Goal: Check status

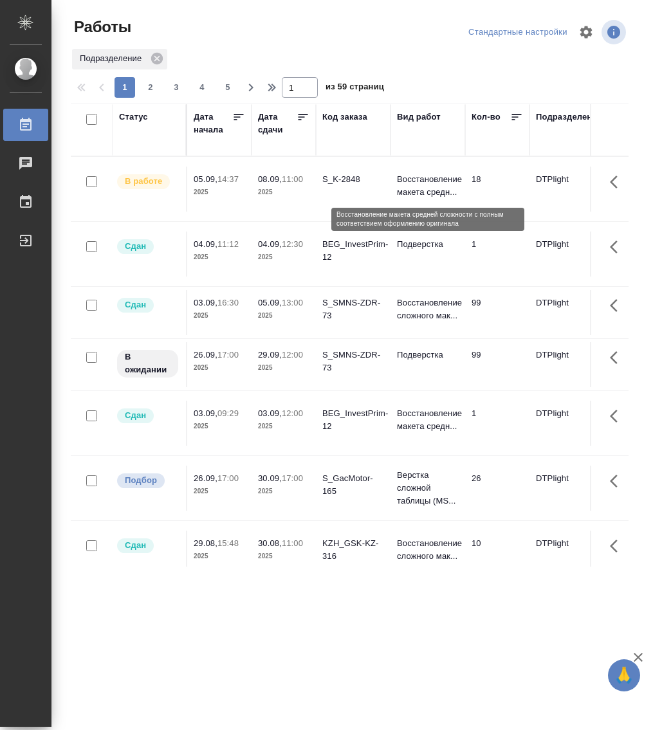
click at [421, 176] on p "Восстановление макета средн..." at bounding box center [428, 186] width 62 height 26
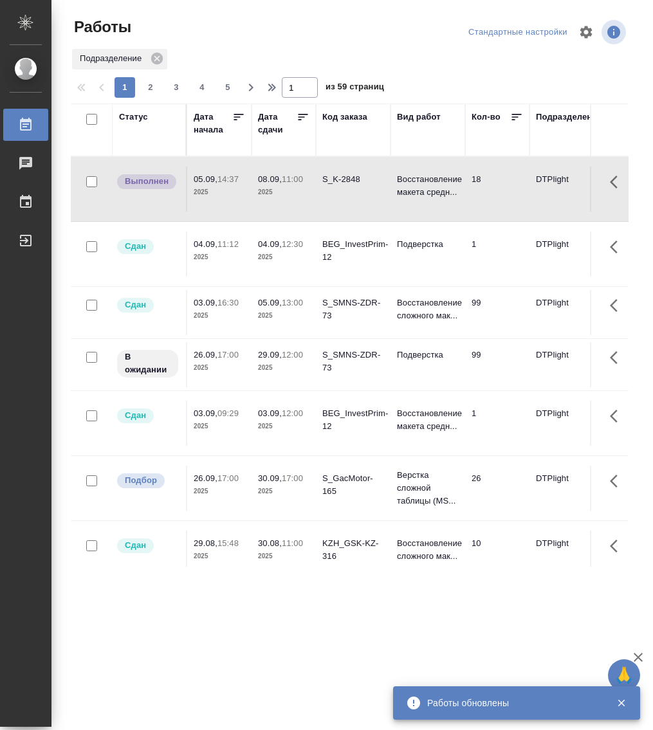
click at [147, 117] on div "Статус" at bounding box center [133, 117] width 29 height 13
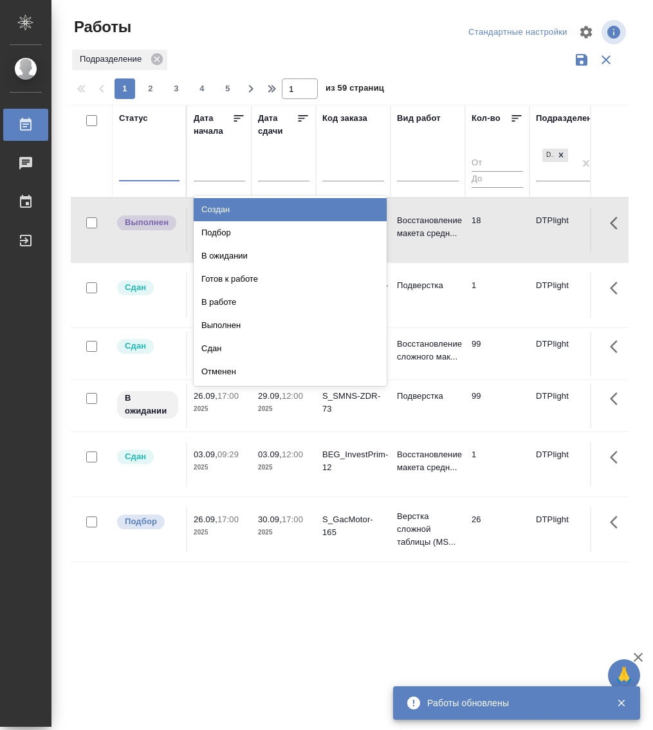
click at [143, 175] on div at bounding box center [149, 168] width 60 height 19
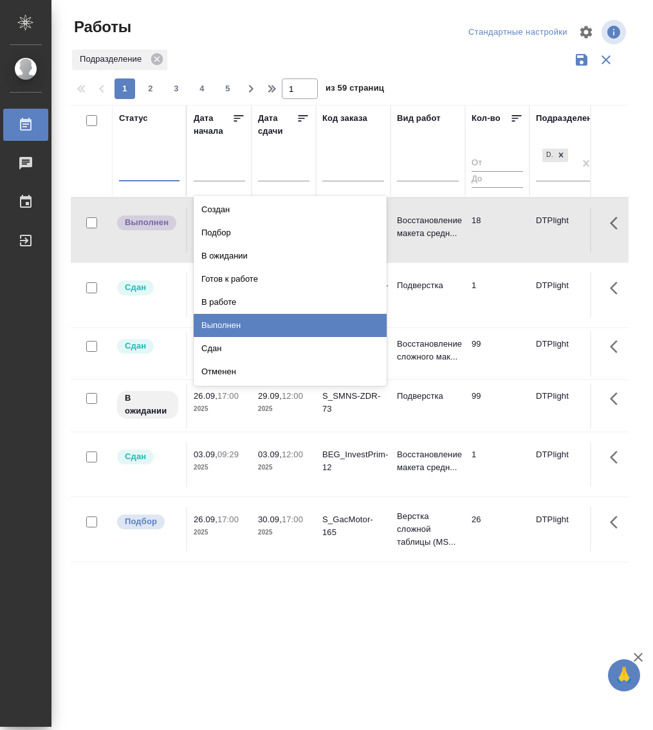
click at [246, 325] on div "Выполнен" at bounding box center [290, 325] width 193 height 23
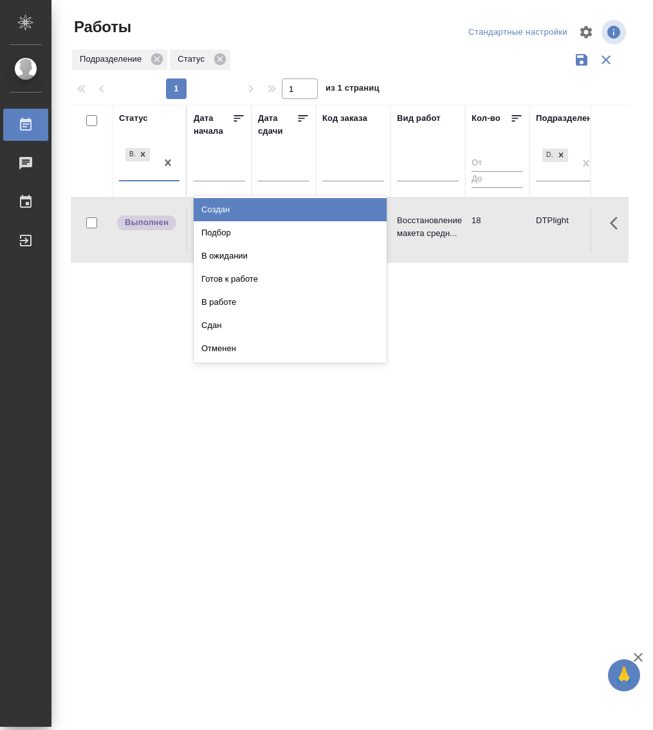
click at [152, 174] on div "Выполнен" at bounding box center [137, 162] width 37 height 35
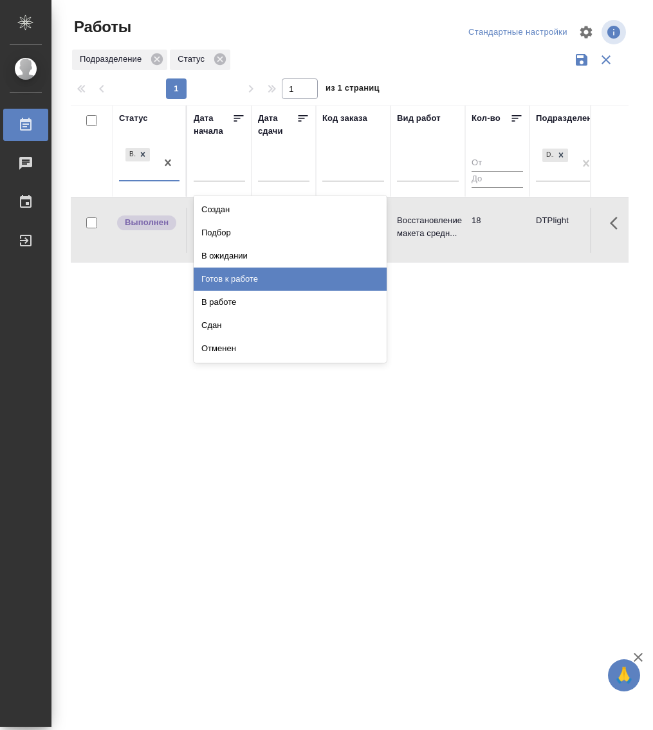
click at [249, 277] on div "Готов к работе" at bounding box center [290, 278] width 193 height 23
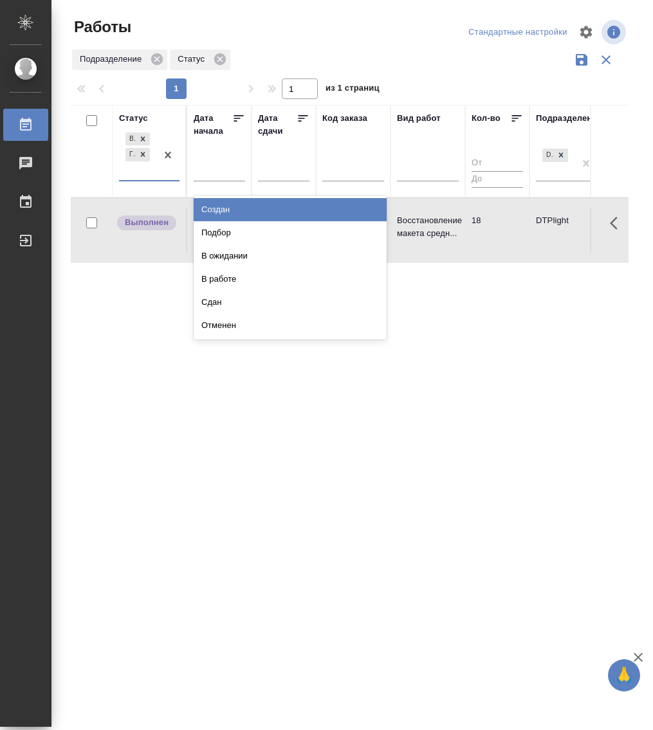
click at [143, 178] on div "Выполнен Готов к работе" at bounding box center [137, 155] width 37 height 50
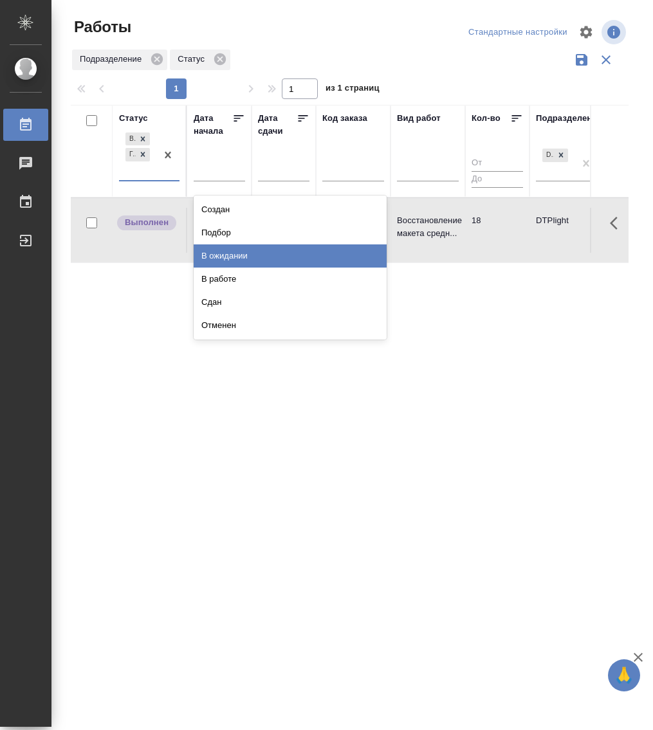
click at [241, 253] on div "В ожидании" at bounding box center [290, 255] width 193 height 23
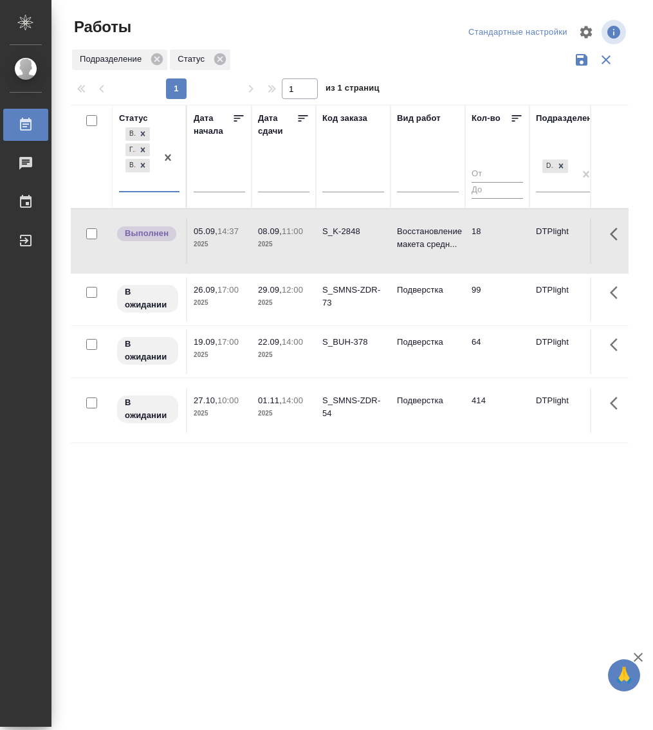
click at [150, 186] on div "Выполнен Готов к работе В ожидании" at bounding box center [137, 158] width 37 height 66
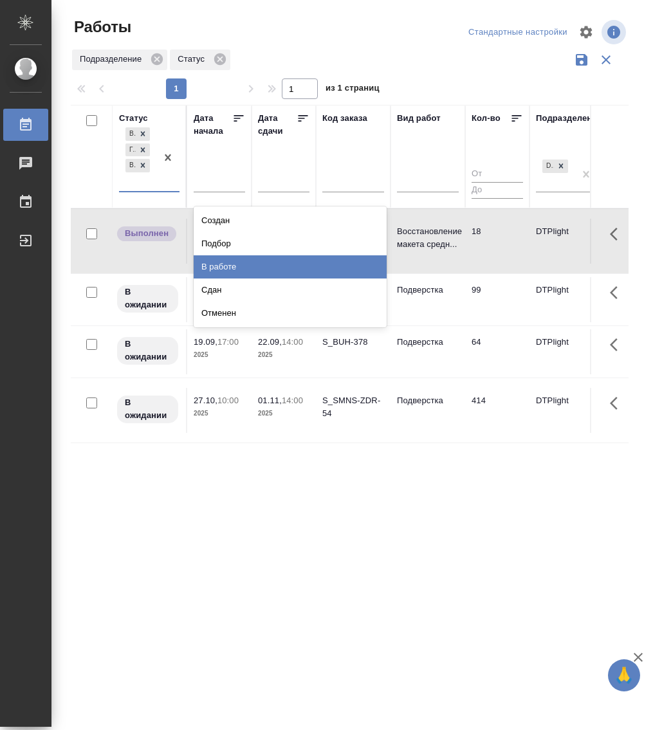
click at [255, 263] on div "В работе" at bounding box center [290, 266] width 193 height 23
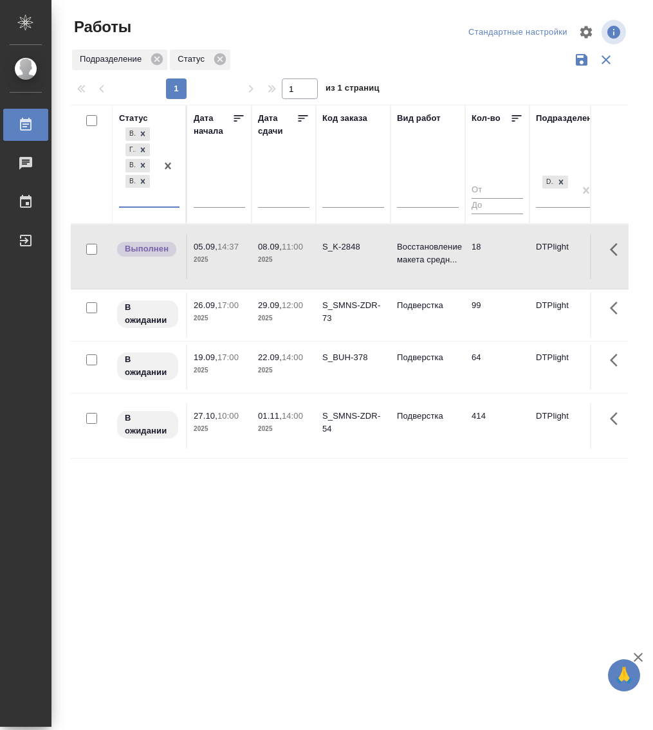
click at [159, 201] on div at bounding box center [167, 166] width 23 height 82
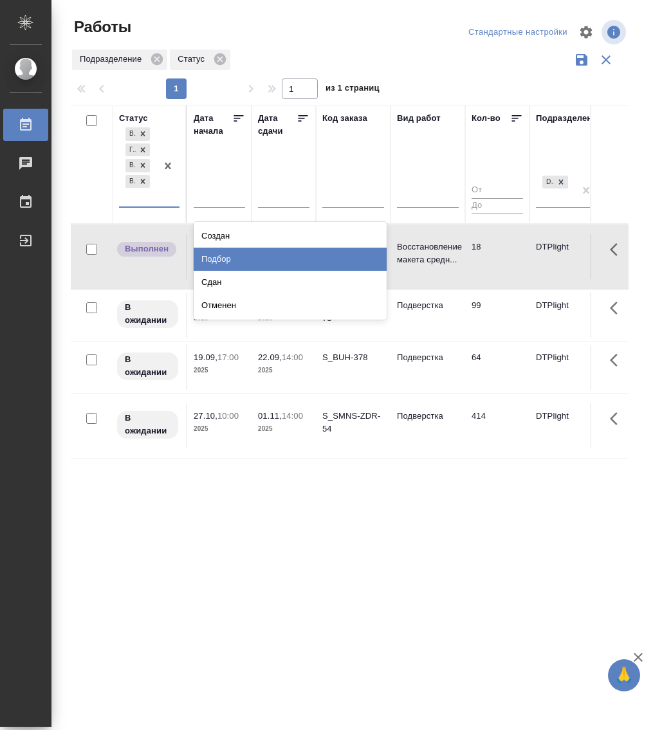
click at [246, 249] on div "Подбор" at bounding box center [290, 259] width 193 height 23
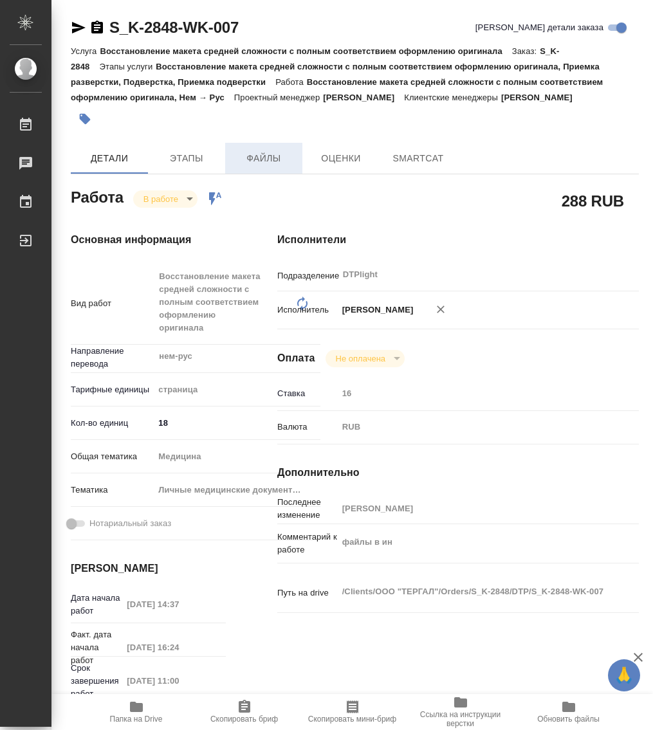
type textarea "x"
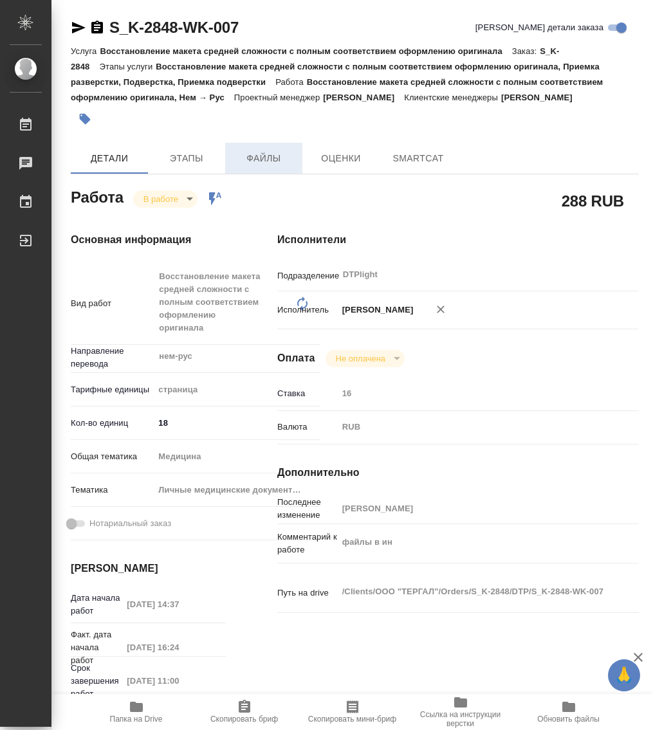
type textarea "x"
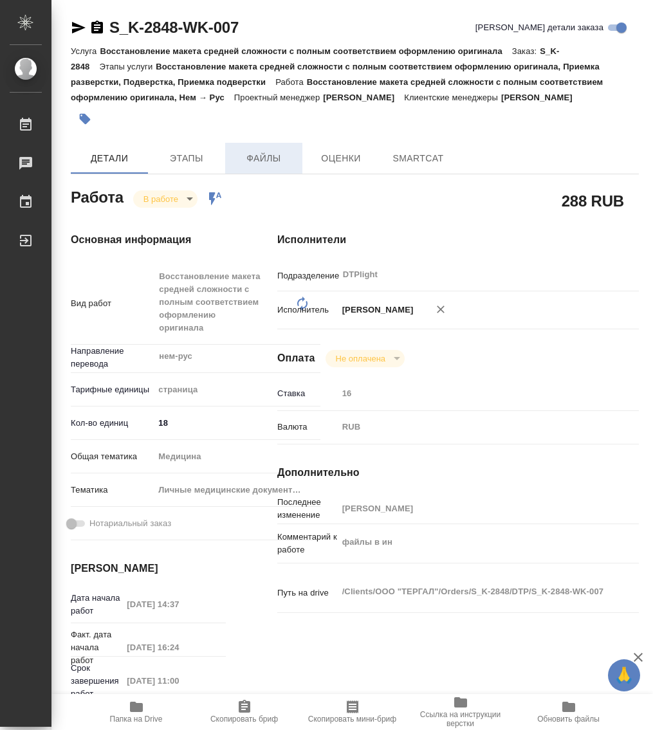
type textarea "x"
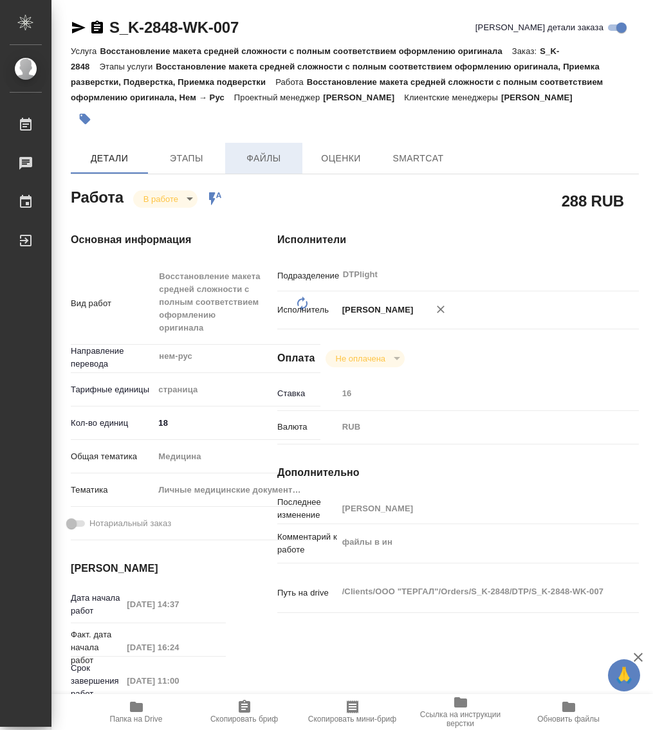
type textarea "x"
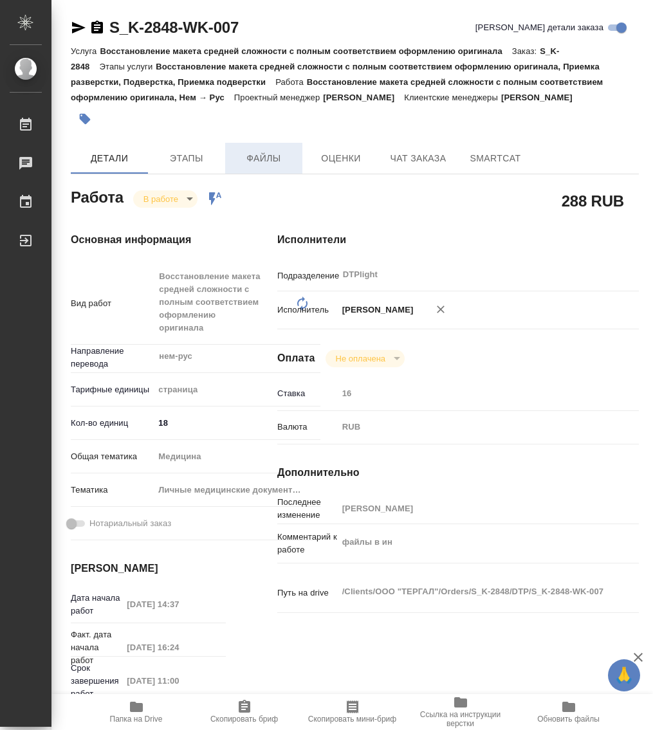
type textarea "x"
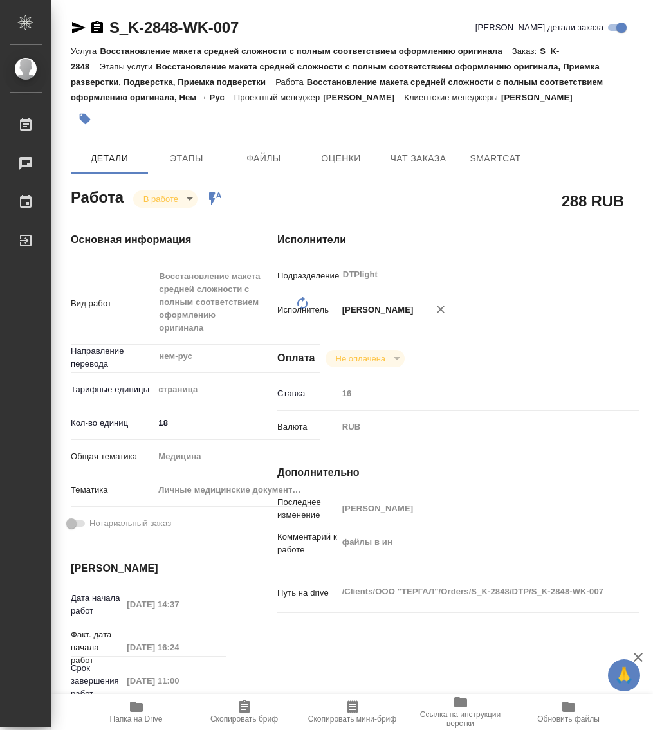
type textarea "x"
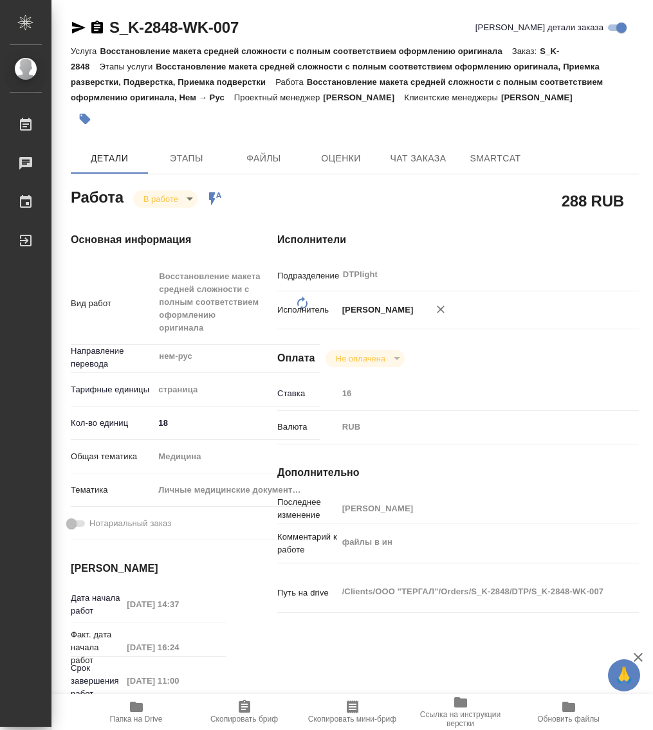
type textarea "x"
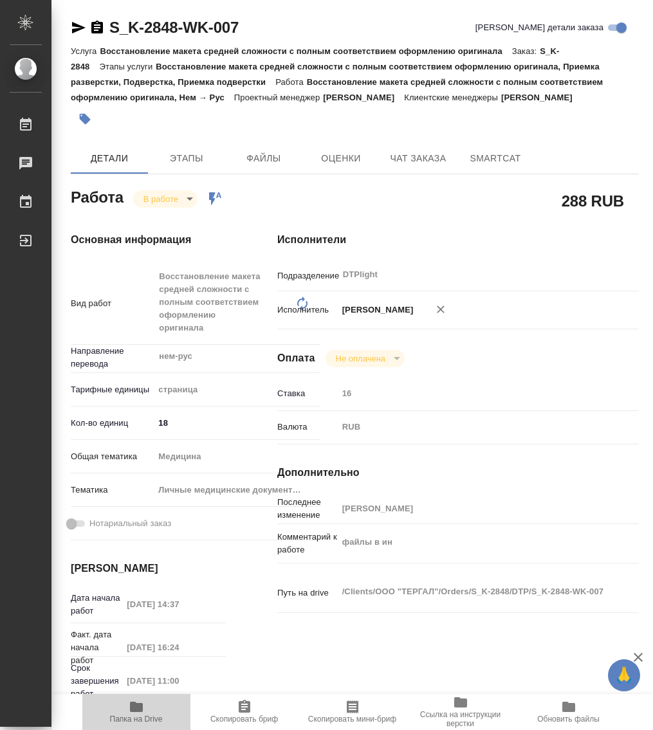
click at [135, 710] on icon "button" at bounding box center [136, 706] width 13 height 10
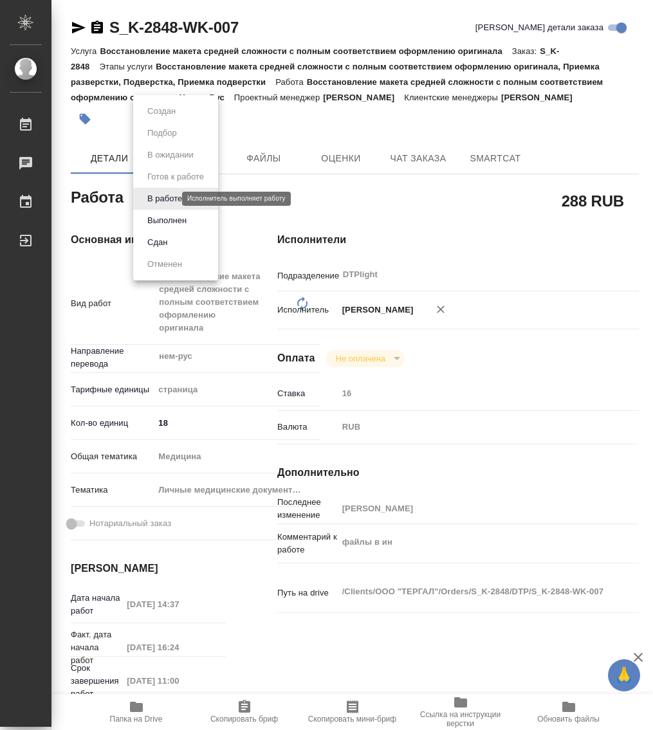
click at [164, 202] on body "🙏 .cls-1 fill:#fff; AWATERA Работы 0 Чаты График Выйти S_K-2848-WK-007 Кратко д…" at bounding box center [326, 365] width 653 height 730
click at [178, 222] on button "Выполнен" at bounding box center [166, 220] width 47 height 14
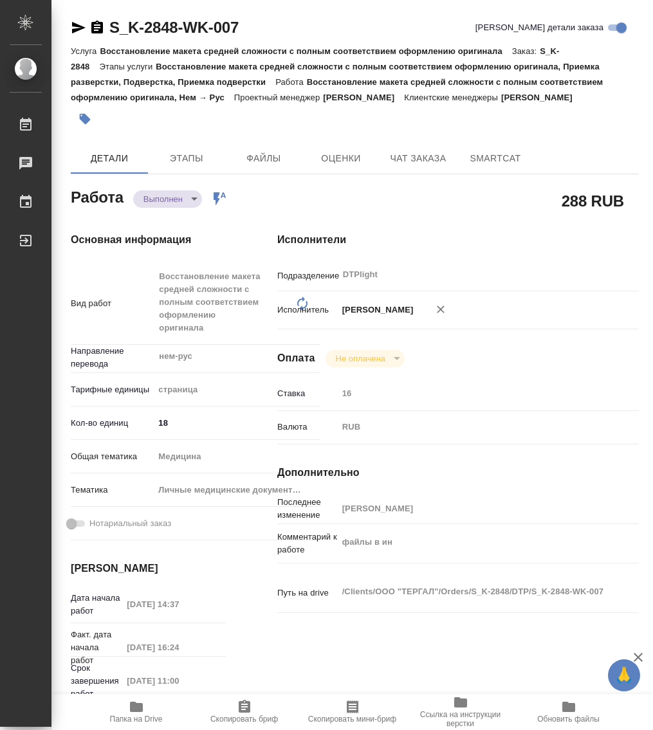
type textarea "x"
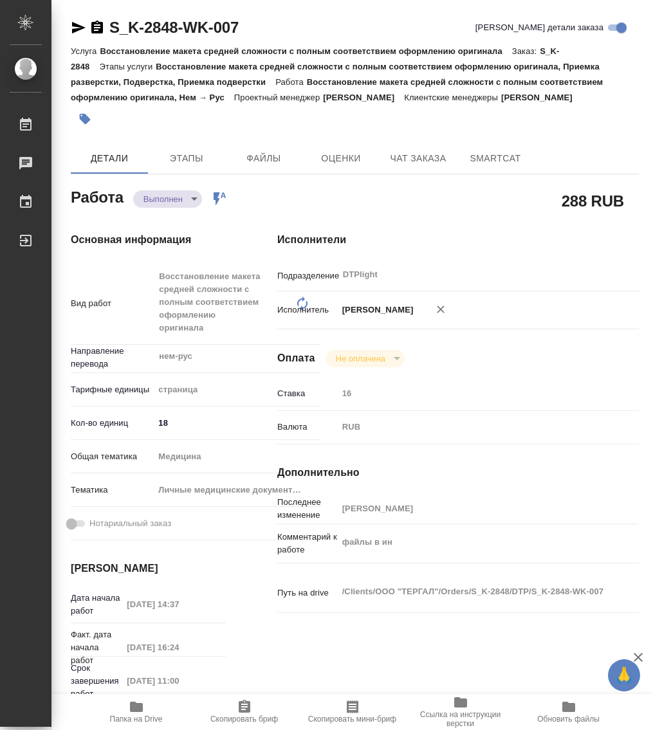
type textarea "x"
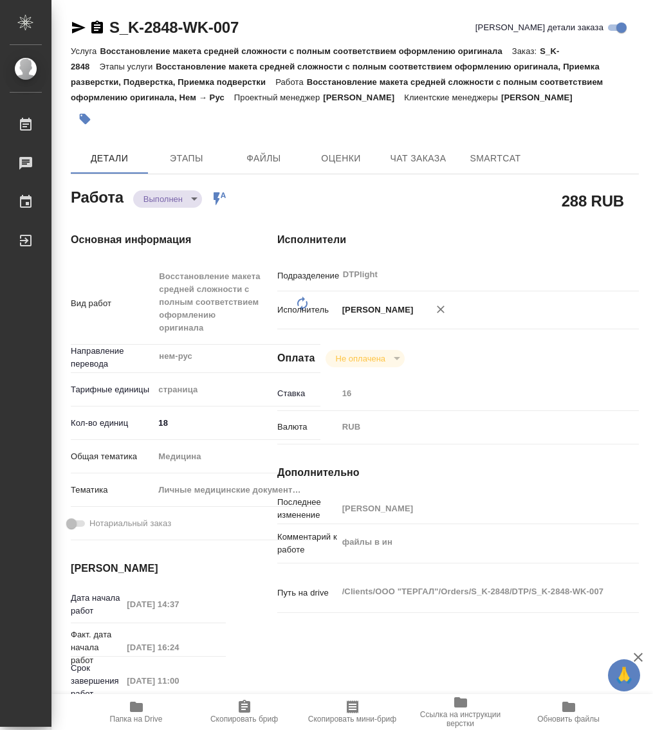
type textarea "x"
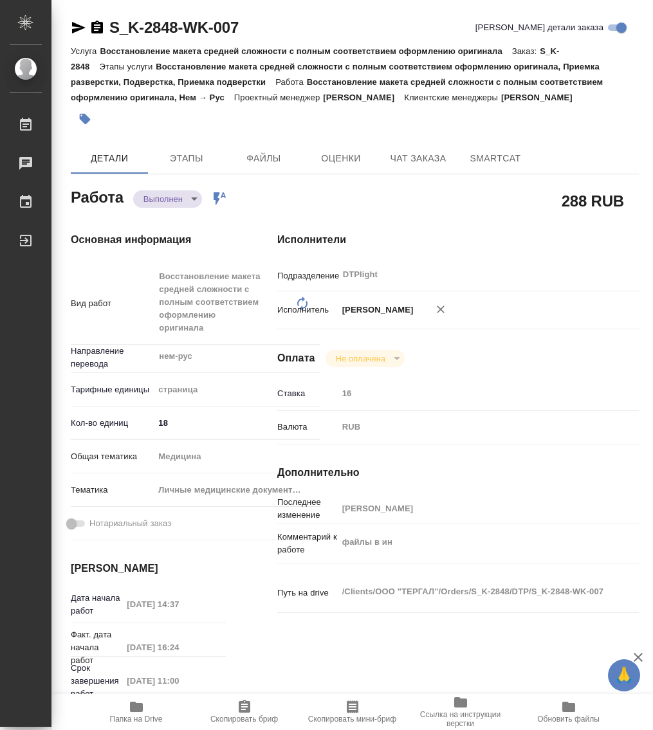
type textarea "x"
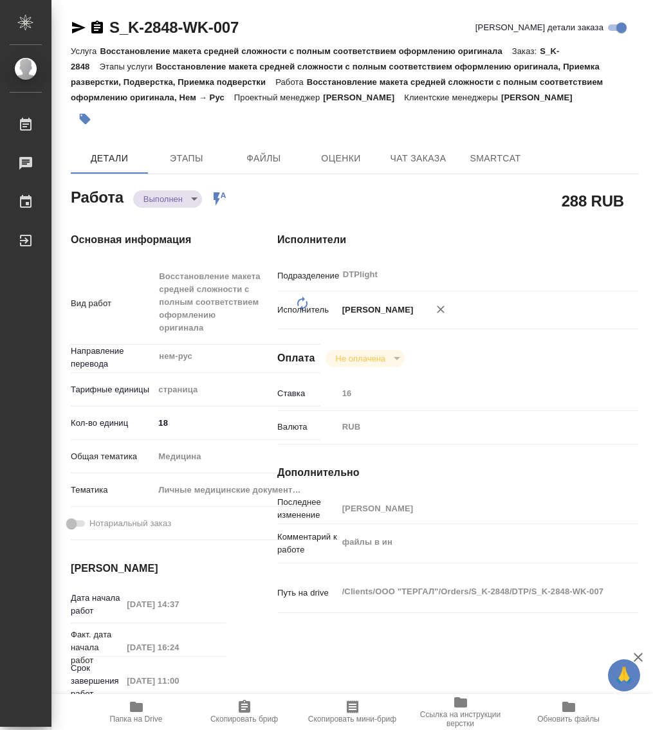
type textarea "x"
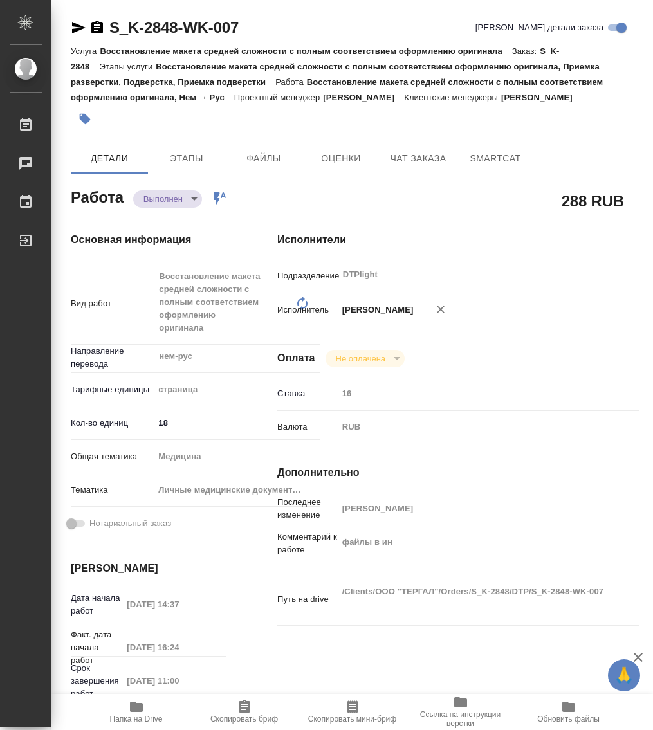
type textarea "x"
